Goal: Navigation & Orientation: Understand site structure

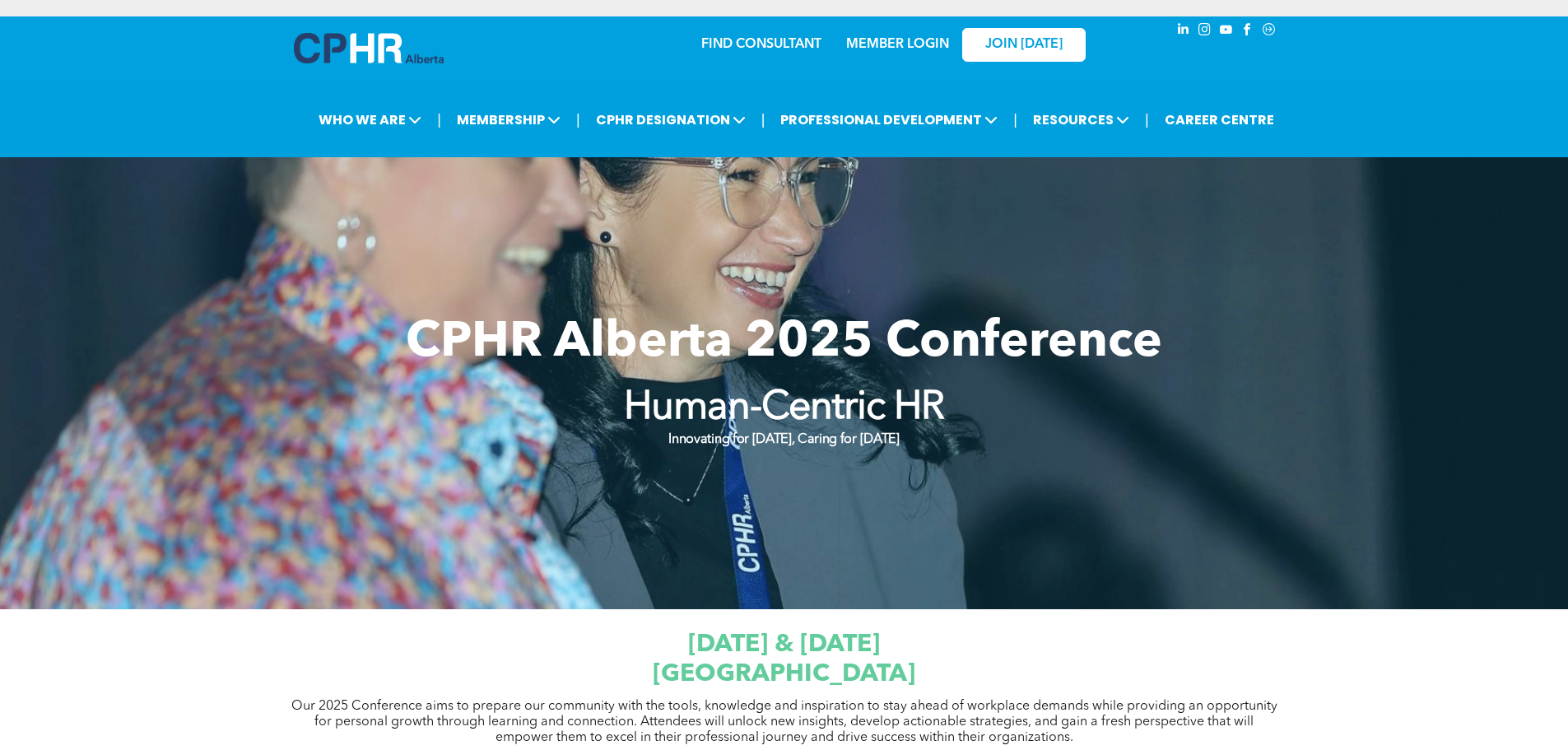
click at [127, 86] on div "| WHO WE ARE ASSOCIATION About CPHR [GEOGRAPHIC_DATA] Board of Directors Team C…" at bounding box center [784, 120] width 1568 height 75
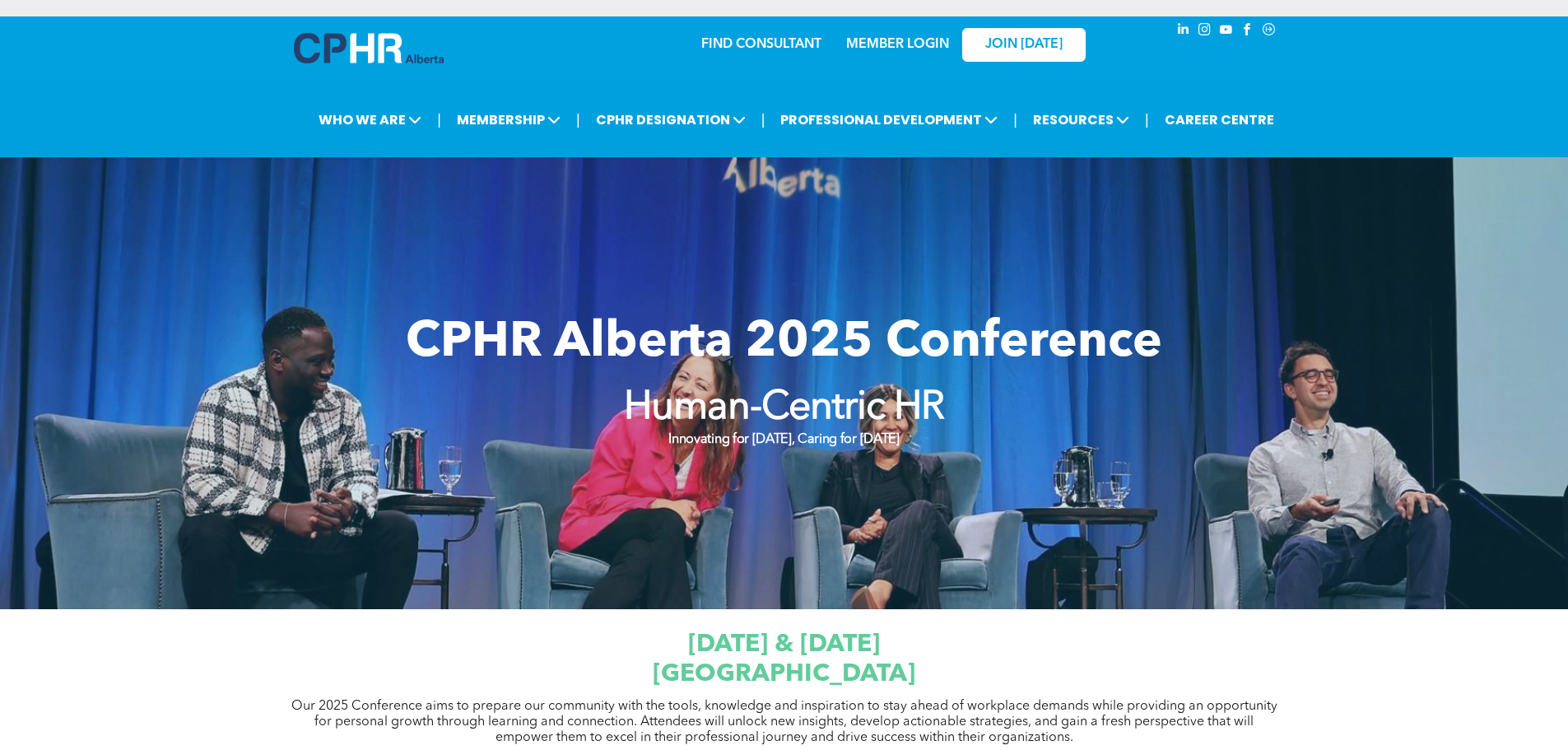
click at [171, 84] on div "| WHO WE ARE ASSOCIATION About CPHR [GEOGRAPHIC_DATA] Board of Directors Team C…" at bounding box center [784, 120] width 1568 height 75
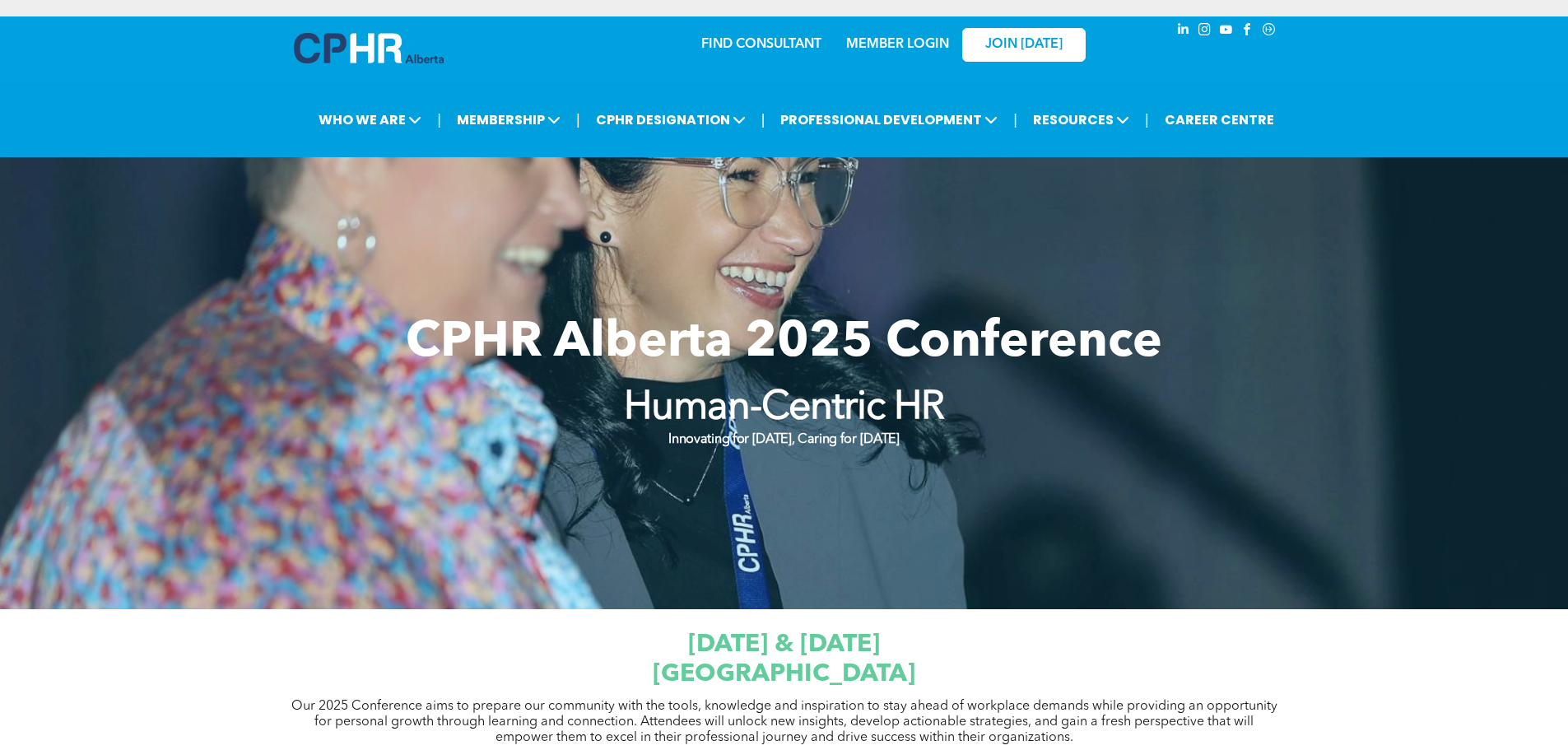
click at [1442, 82] on div "| WHO WE ARE ASSOCIATION About CPHR [GEOGRAPHIC_DATA] Board of Directors Team C…" at bounding box center [784, 120] width 1568 height 75
click at [90, 67] on div "FIND CONSULTANT MEMBER LOGIN JOIN [DATE]" at bounding box center [784, 55] width 1568 height 78
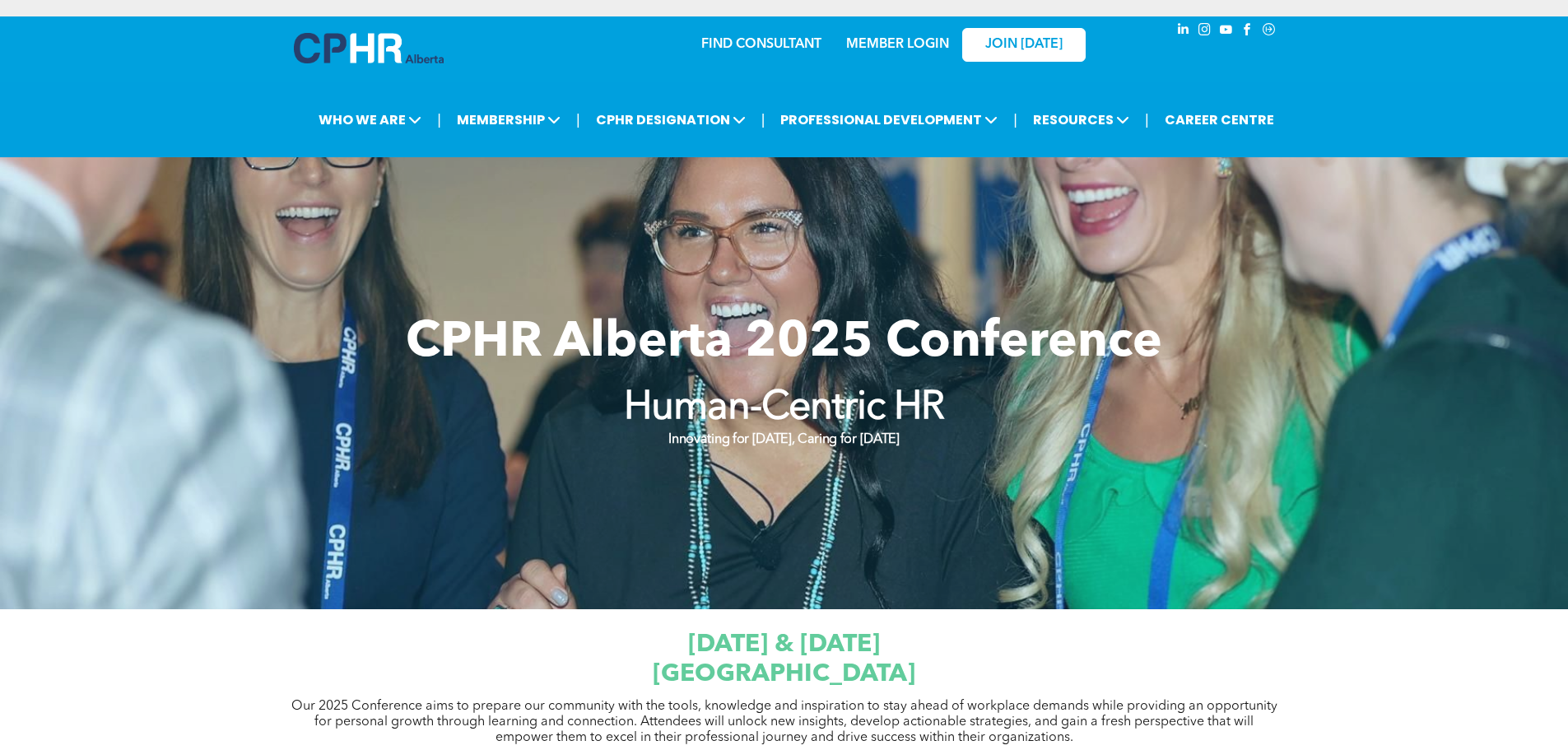
click at [102, 71] on div "FIND CONSULTANT MEMBER LOGIN JOIN [DATE]" at bounding box center [784, 55] width 1568 height 78
click at [84, 64] on div "FIND CONSULTANT MEMBER LOGIN JOIN [DATE]" at bounding box center [784, 55] width 1568 height 78
click at [101, 107] on div "| WHO WE ARE ASSOCIATION About CPHR [GEOGRAPHIC_DATA] Board of Directors Team C…" at bounding box center [797, 119] width 1527 height 38
